Goal: Transaction & Acquisition: Obtain resource

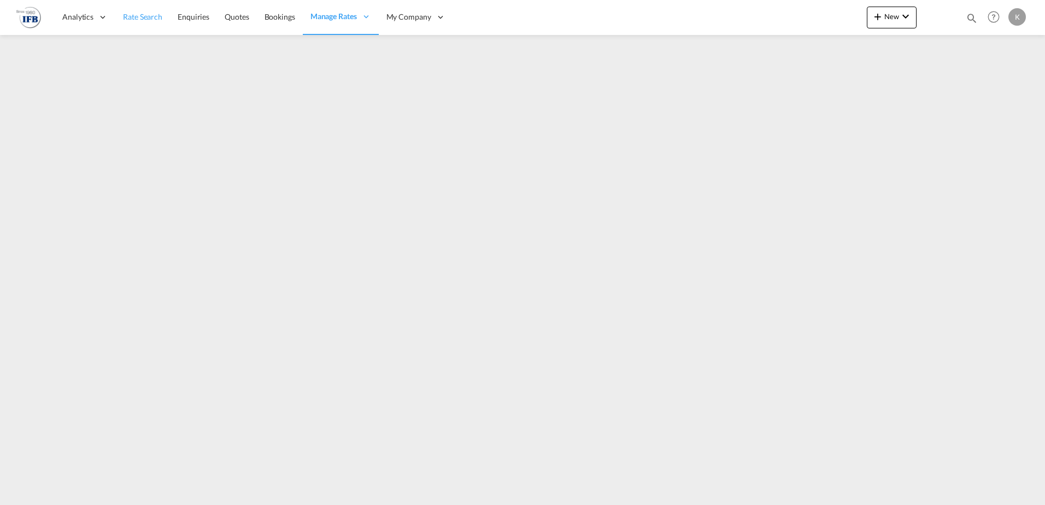
click at [143, 11] on link "Rate Search" at bounding box center [142, 17] width 55 height 36
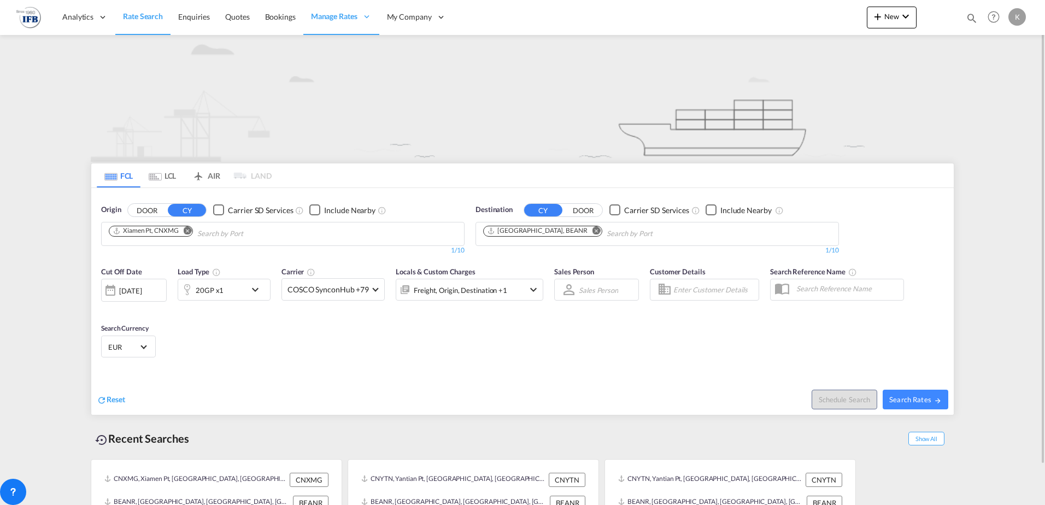
click at [191, 232] on md-icon "Remove" at bounding box center [188, 230] width 8 height 8
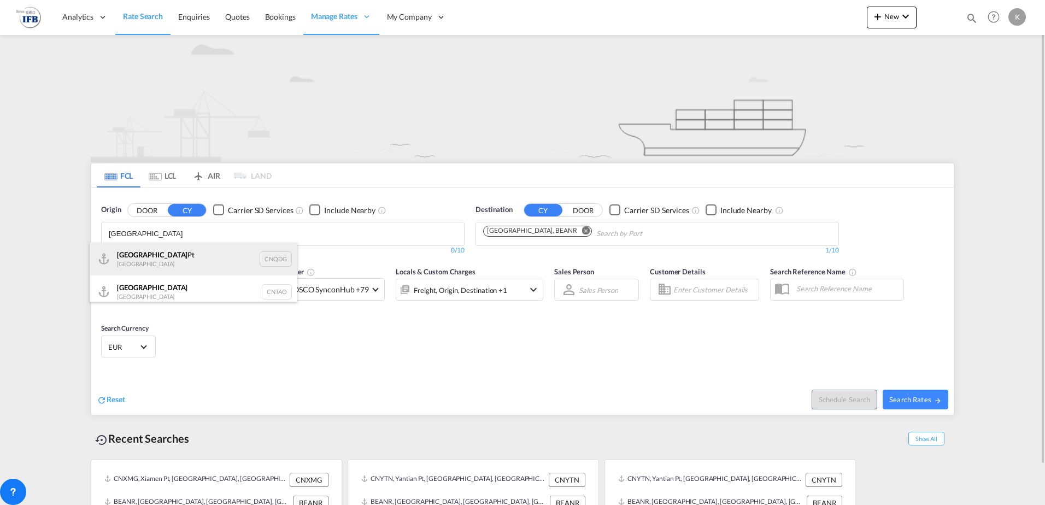
type input "[GEOGRAPHIC_DATA]"
click at [163, 262] on div "Qingdao Pt China CNQDG" at bounding box center [194, 259] width 208 height 33
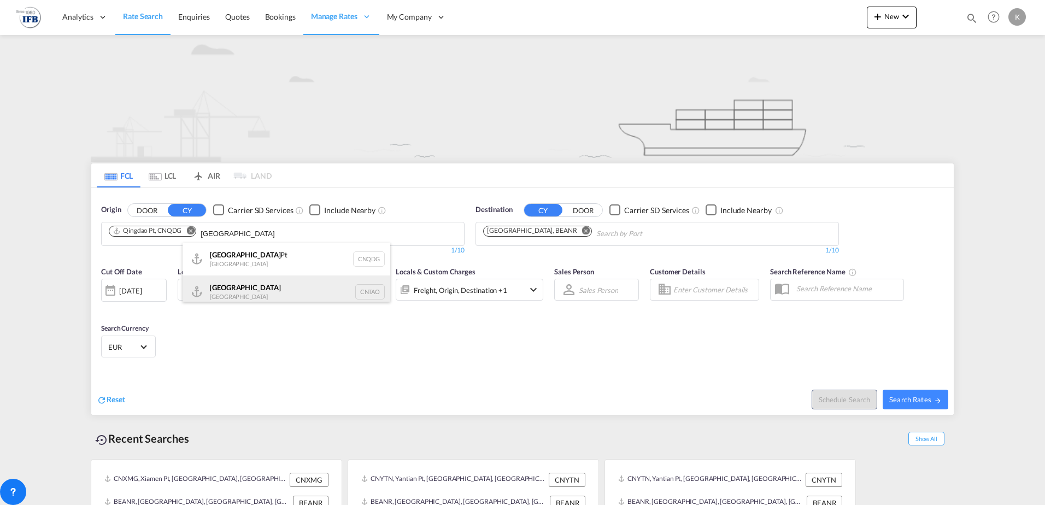
type input "[GEOGRAPHIC_DATA]"
click at [219, 289] on div "Qingdao China CNTAO" at bounding box center [287, 292] width 208 height 33
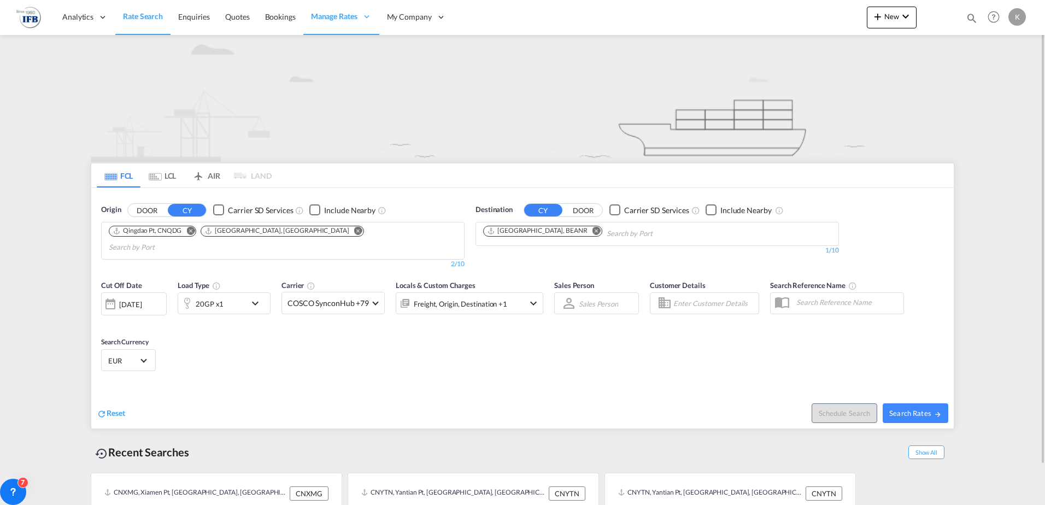
click at [139, 291] on div "[DATE]" at bounding box center [130, 305] width 22 height 10
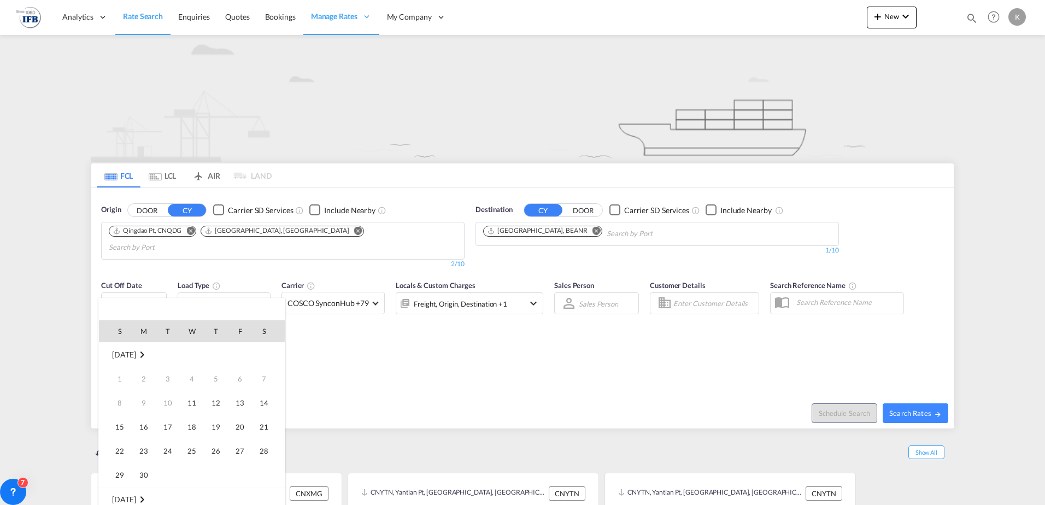
scroll to position [435, 0]
click at [242, 291] on span "19" at bounding box center [240, 427] width 22 height 22
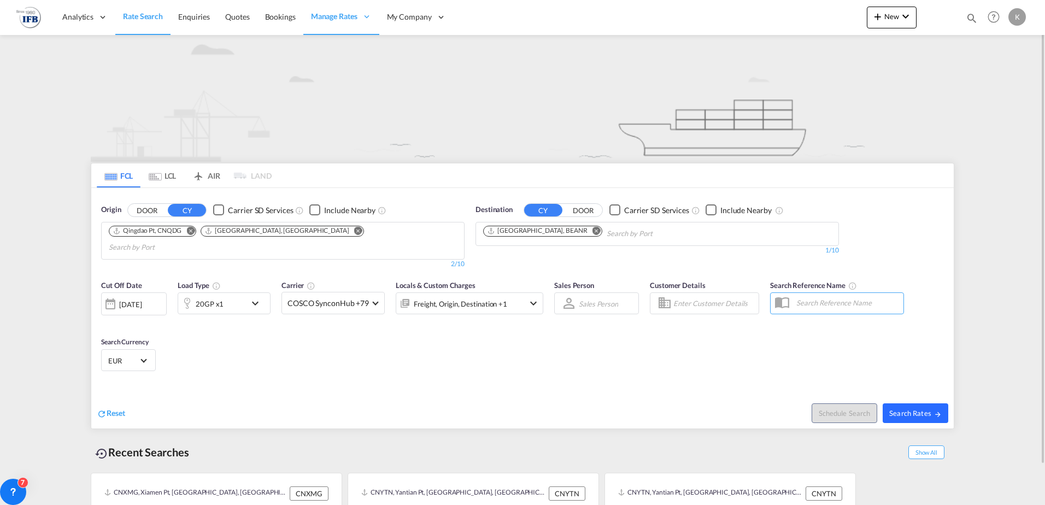
click at [816, 291] on button "Search Rates" at bounding box center [916, 413] width 66 height 20
type input "CNQDG,CNTAO to BEANR / [DATE]"
